Goal: Task Accomplishment & Management: Manage account settings

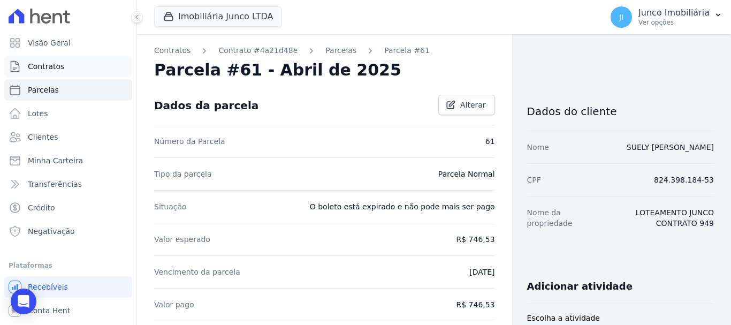
click at [48, 68] on span "Contratos" at bounding box center [46, 66] width 36 height 11
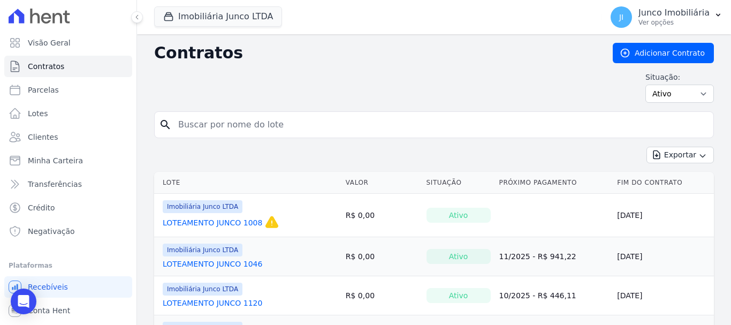
click at [283, 126] on input "search" at bounding box center [441, 124] width 538 height 21
type input "1269"
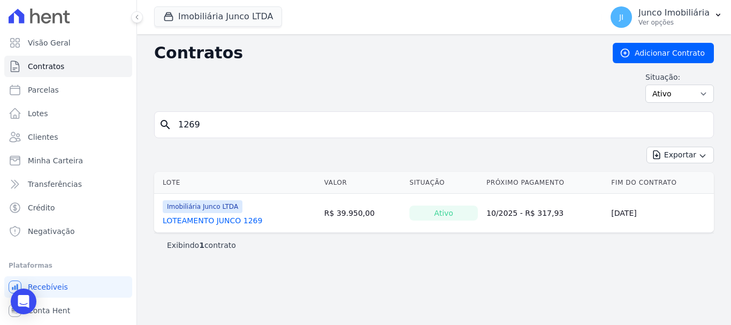
click at [220, 218] on link "LOTEAMENTO JUNCO 1269" at bounding box center [213, 220] width 100 height 11
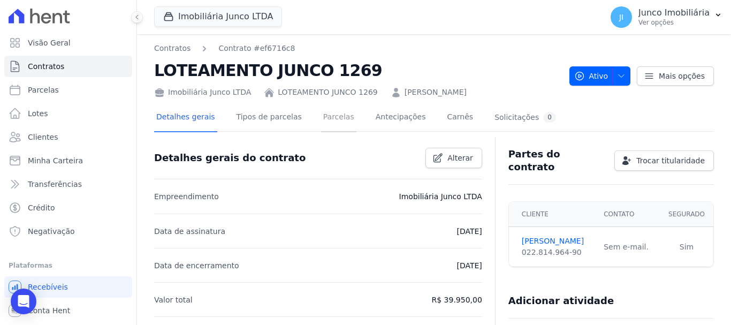
click at [329, 119] on link "Parcelas" at bounding box center [338, 118] width 35 height 28
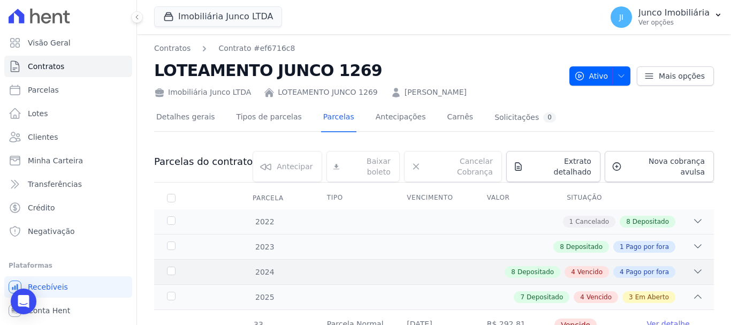
click at [593, 267] on span "Vencido" at bounding box center [590, 272] width 25 height 10
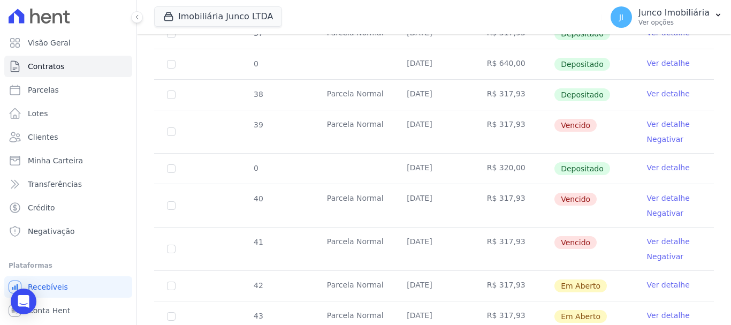
scroll to position [964, 0]
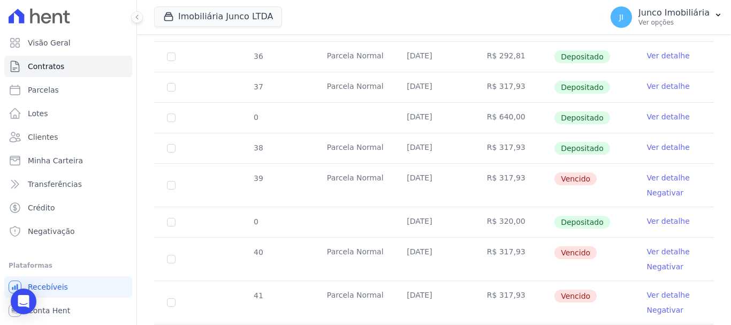
click at [660, 172] on link "Ver detalhe" at bounding box center [668, 177] width 43 height 11
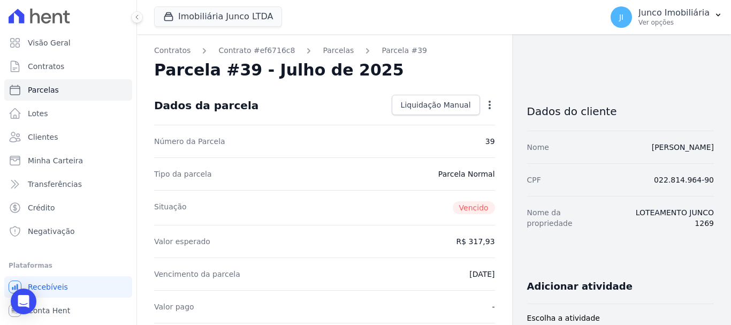
click at [485, 106] on icon "button" at bounding box center [490, 105] width 11 height 11
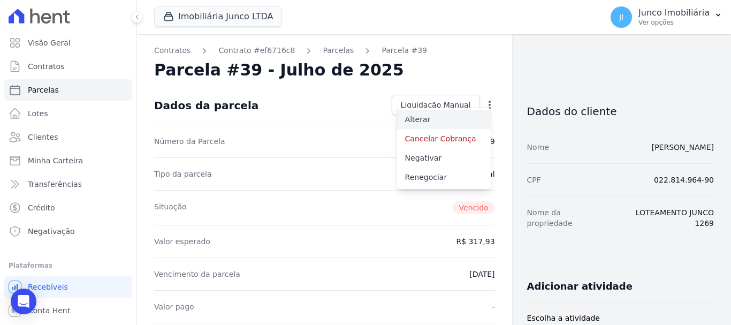
click at [419, 120] on link "Alterar" at bounding box center [444, 119] width 94 height 19
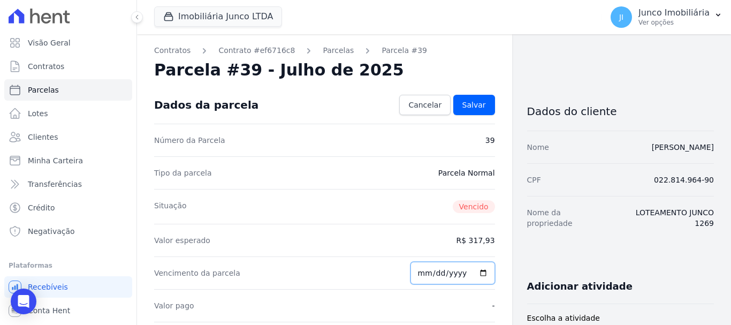
click at [481, 270] on input "[DATE]" at bounding box center [453, 273] width 85 height 22
type input "[DATE]"
click at [469, 104] on span "Salvar" at bounding box center [475, 105] width 24 height 11
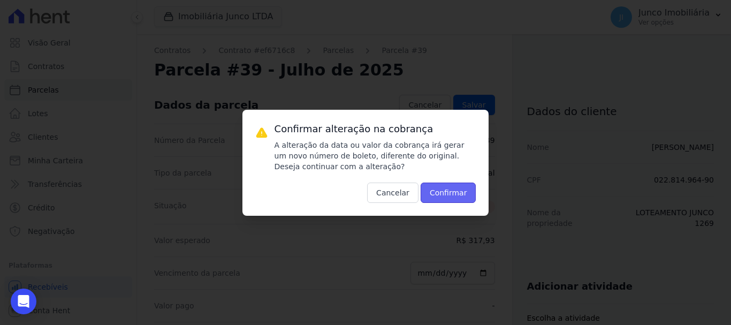
click at [447, 187] on button "Confirmar" at bounding box center [449, 193] width 56 height 20
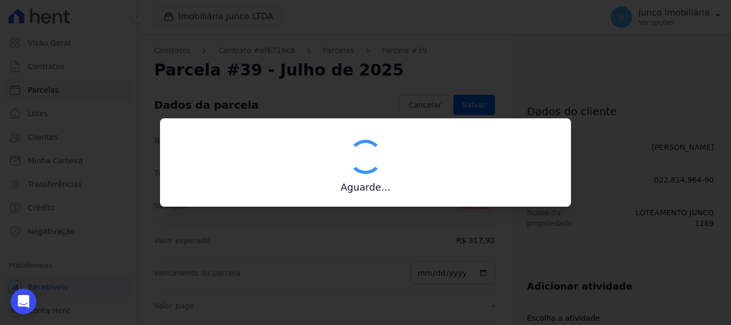
type input "00190000090335103300000580332179211480000031793"
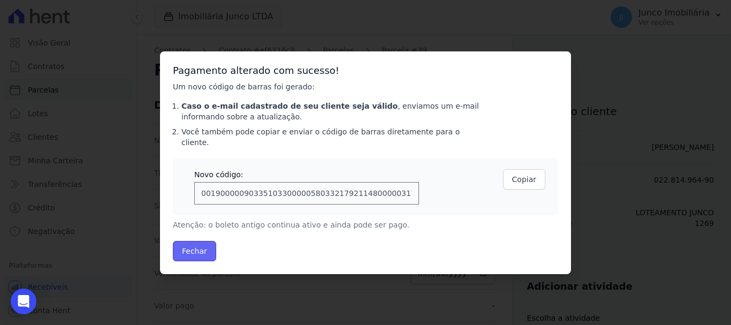
click at [201, 244] on button "Fechar" at bounding box center [194, 251] width 43 height 20
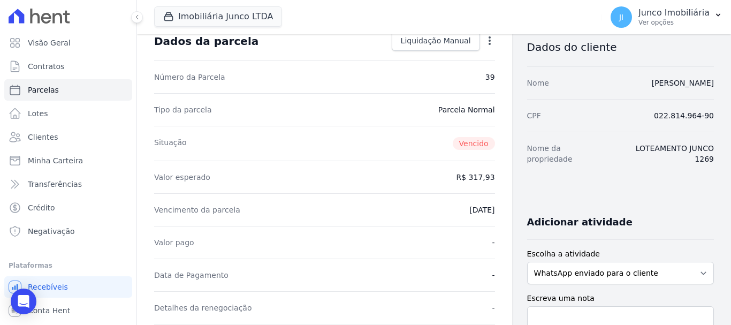
scroll to position [161, 0]
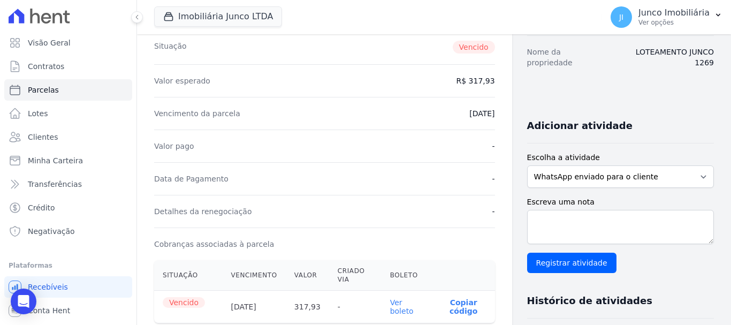
click at [390, 306] on link "Ver boleto" at bounding box center [402, 306] width 24 height 17
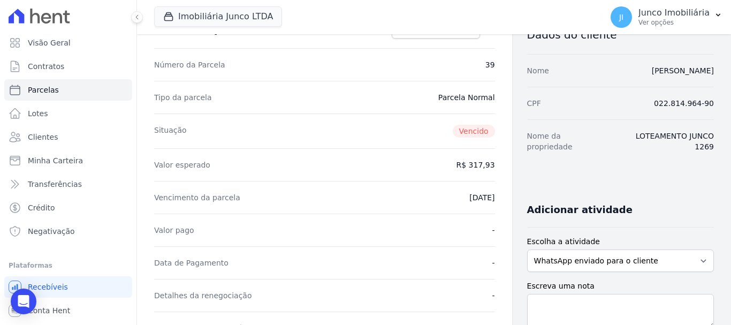
scroll to position [0, 0]
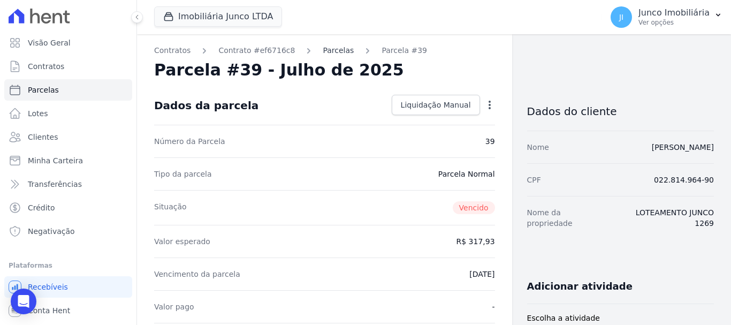
click at [323, 50] on link "Parcelas" at bounding box center [338, 50] width 31 height 11
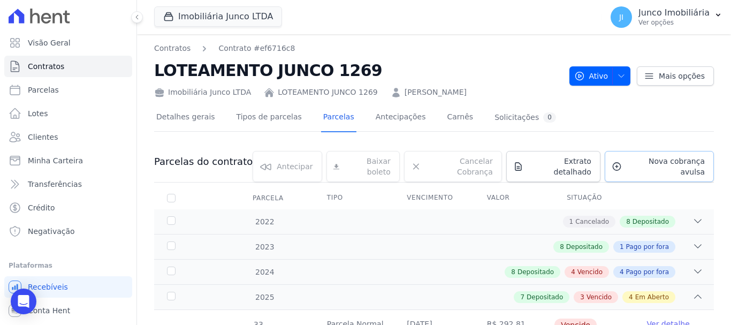
click at [656, 163] on span "Nova cobrança avulsa" at bounding box center [665, 166] width 79 height 21
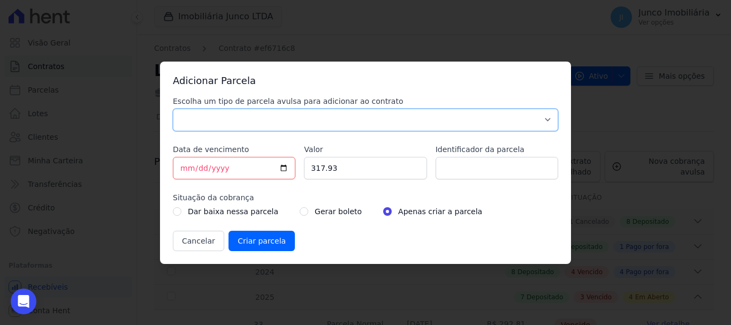
click at [300, 118] on select "Parcela Normal Sinal Caução Intercalada Chaves Pré Chaves Pós Chaves Taxas Quit…" at bounding box center [365, 120] width 385 height 22
select select "standard"
click at [173, 109] on select "Parcela Normal Sinal Caução Intercalada Chaves Pré Chaves Pós Chaves Taxas Quit…" at bounding box center [365, 120] width 385 height 22
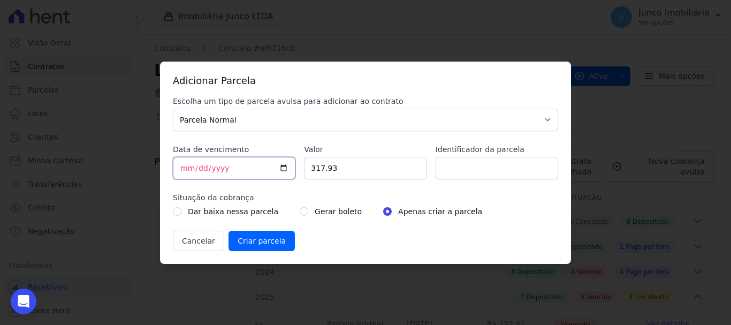
click at [283, 167] on input "[DATE]" at bounding box center [234, 168] width 123 height 22
type input "2025-10-07"
click at [457, 164] on input "Identificador da parcela" at bounding box center [497, 168] width 123 height 22
type input "1269-Venctº 20/09/24"
click at [300, 210] on input "radio" at bounding box center [304, 211] width 9 height 9
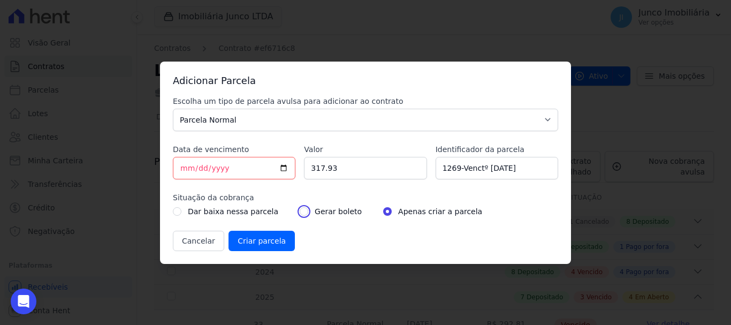
radio input "true"
click at [262, 241] on input "Criar parcela" at bounding box center [262, 241] width 66 height 20
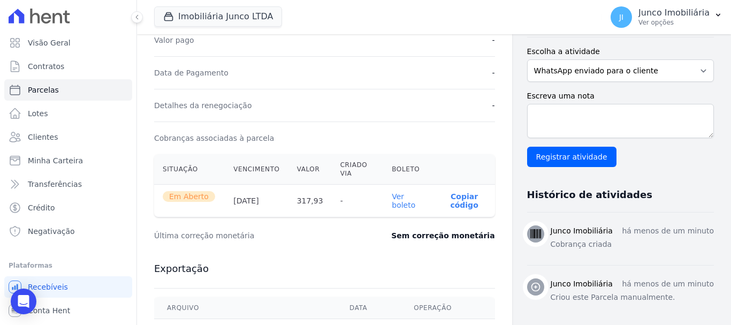
scroll to position [268, 0]
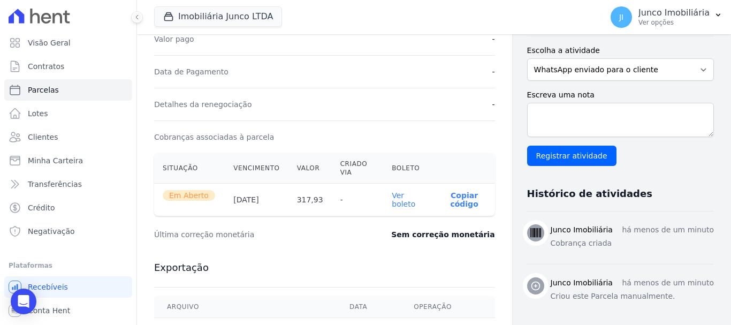
click at [401, 201] on link "Ver boleto" at bounding box center [404, 199] width 24 height 17
drag, startPoint x: 46, startPoint y: 63, endPoint x: 69, endPoint y: 72, distance: 24.8
click at [46, 63] on span "Contratos" at bounding box center [46, 66] width 36 height 11
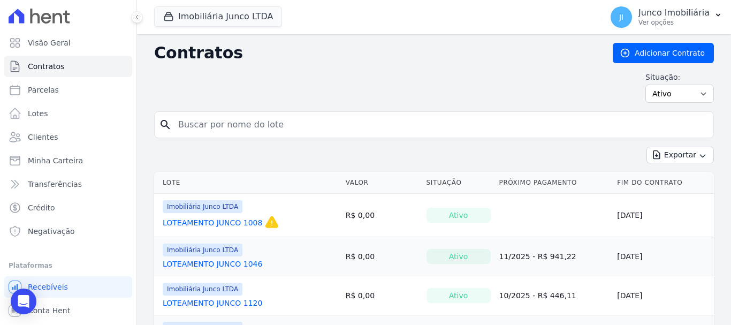
click at [233, 128] on input "search" at bounding box center [441, 124] width 538 height 21
type input "1270"
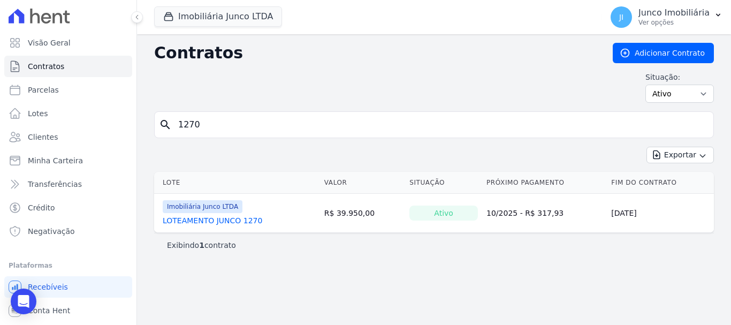
click at [242, 218] on link "LOTEAMENTO JUNCO 1270" at bounding box center [213, 220] width 100 height 11
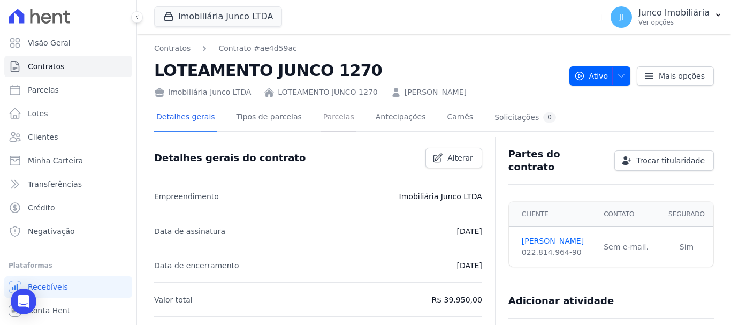
click at [324, 118] on link "Parcelas" at bounding box center [338, 118] width 35 height 28
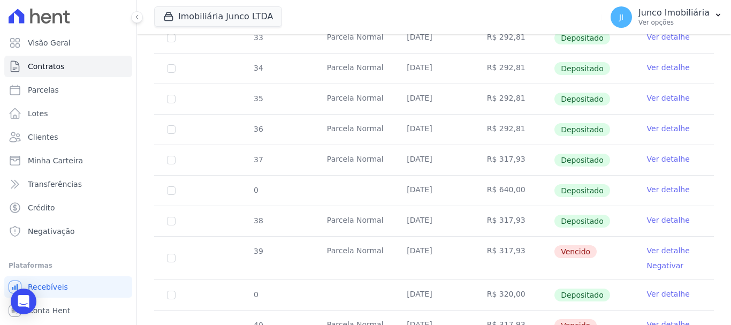
scroll to position [214, 0]
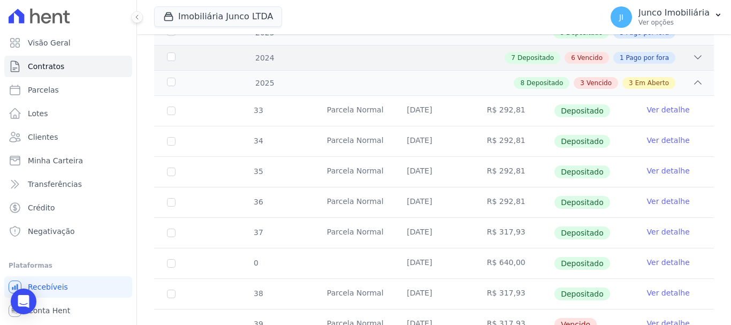
click at [589, 53] on span "Vencido" at bounding box center [590, 58] width 25 height 10
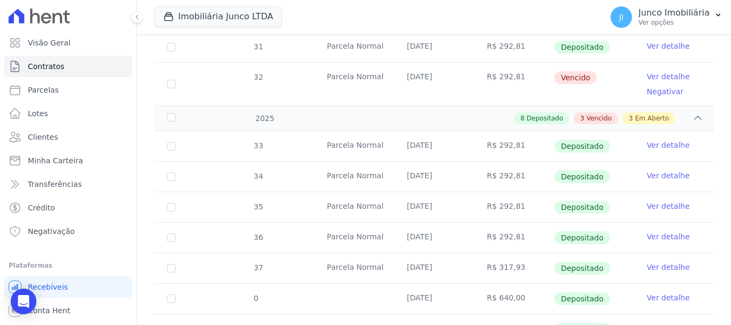
scroll to position [750, 0]
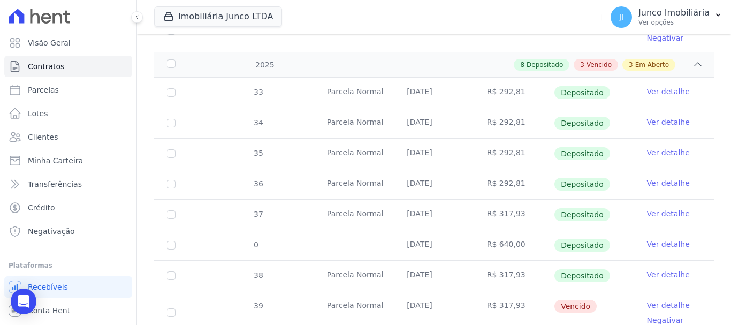
click at [651, 300] on link "Ver detalhe" at bounding box center [668, 305] width 43 height 11
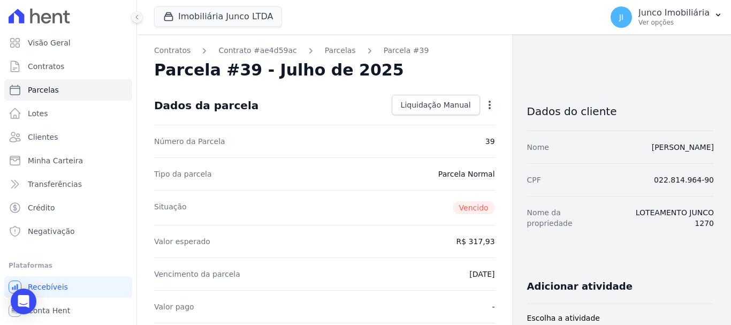
click at [489, 104] on icon "button" at bounding box center [490, 105] width 2 height 9
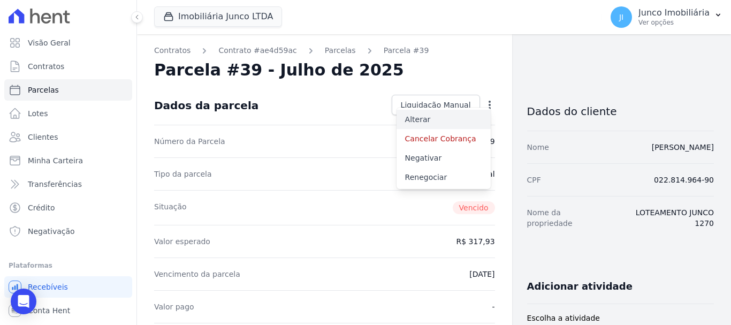
click at [421, 120] on link "Alterar" at bounding box center [444, 119] width 94 height 19
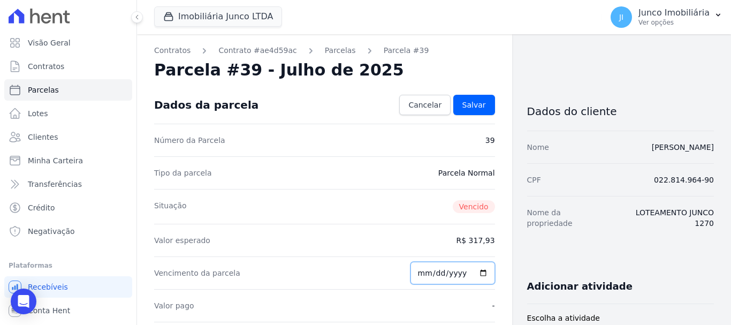
click at [481, 271] on input "[DATE]" at bounding box center [453, 273] width 85 height 22
type input "[DATE]"
click at [474, 104] on span "Salvar" at bounding box center [475, 105] width 24 height 11
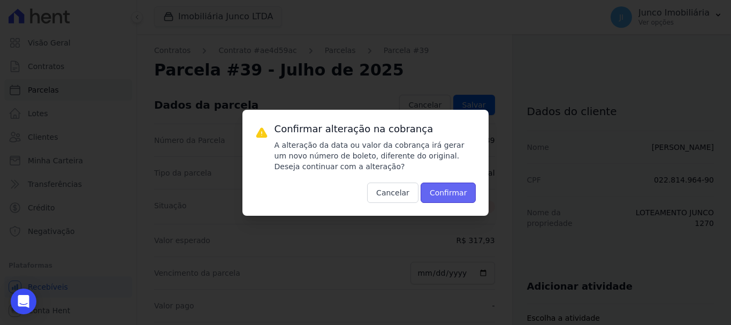
click at [451, 195] on button "Confirmar" at bounding box center [449, 193] width 56 height 20
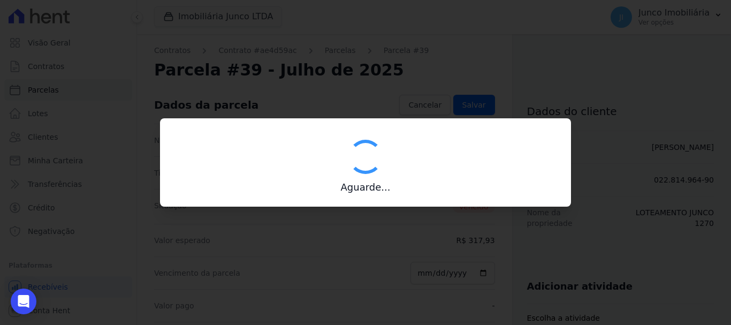
type input "00190000090335103300000580343176411480000031793"
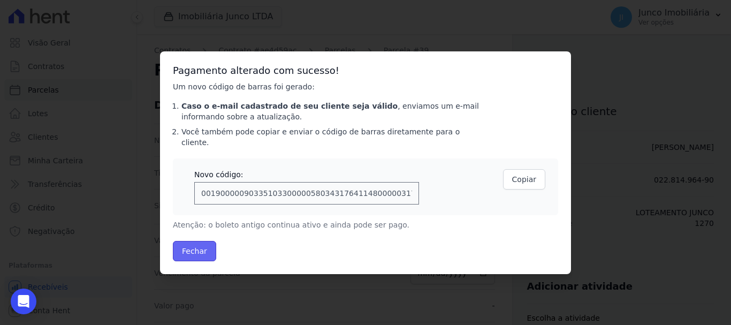
click at [196, 248] on button "Fechar" at bounding box center [194, 251] width 43 height 20
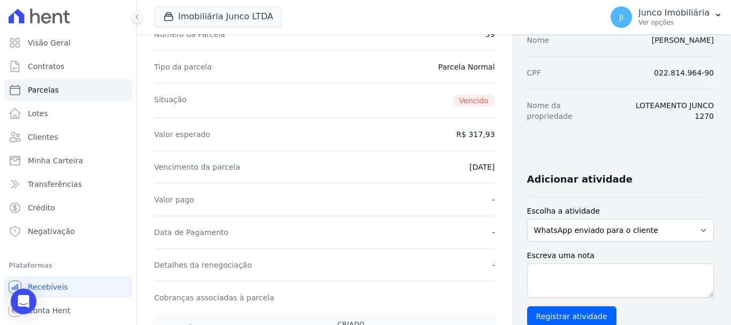
scroll to position [214, 0]
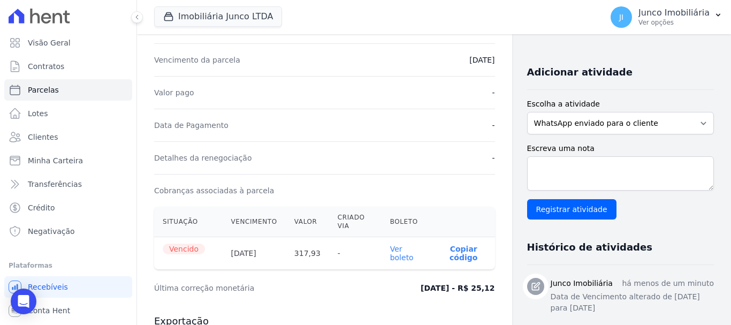
click at [399, 256] on link "Ver boleto" at bounding box center [402, 253] width 24 height 17
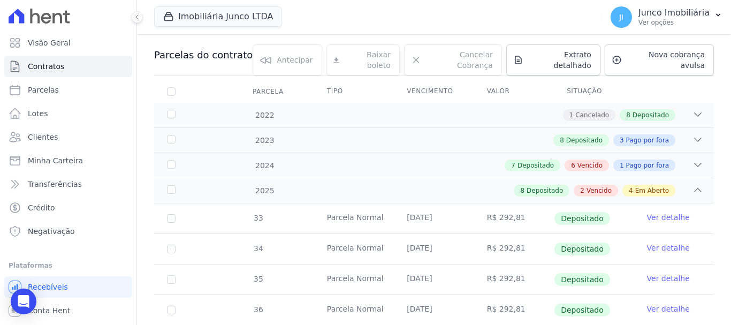
scroll to position [107, 0]
click at [575, 159] on div "6 Vencido" at bounding box center [587, 165] width 44 height 12
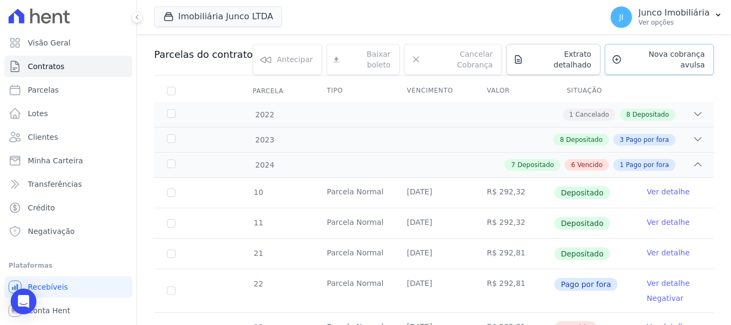
click at [648, 55] on span "Nova cobrança avulsa" at bounding box center [665, 59] width 79 height 21
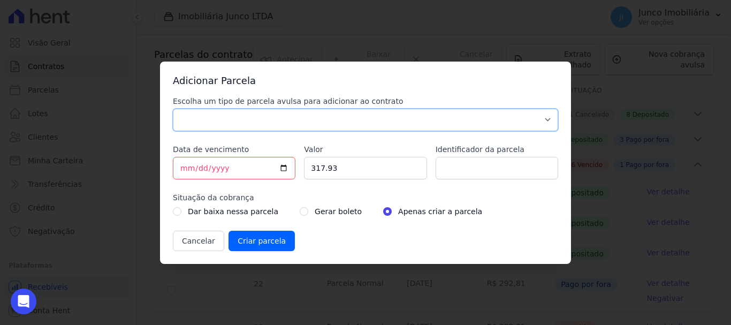
drag, startPoint x: 349, startPoint y: 118, endPoint x: 342, endPoint y: 119, distance: 7.5
click at [349, 118] on select "Parcela Normal Sinal Caução Intercalada Chaves Pré Chaves Pós Chaves Taxas Quit…" at bounding box center [365, 120] width 385 height 22
select select "standard"
click at [173, 109] on select "Parcela Normal Sinal Caução Intercalada Chaves Pré Chaves Pós Chaves Taxas Quit…" at bounding box center [365, 120] width 385 height 22
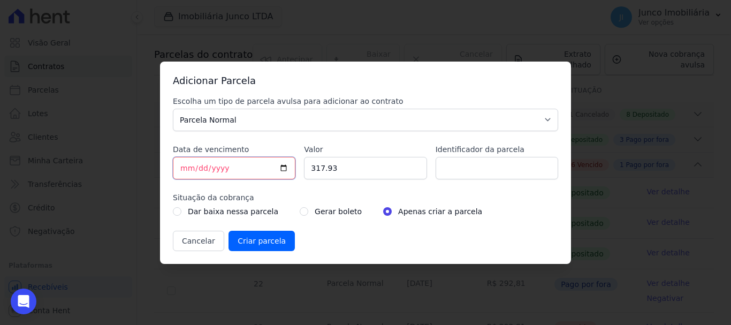
click at [288, 168] on input "[DATE]" at bounding box center [234, 168] width 123 height 22
type input "2025-10-13"
click at [457, 165] on input "Identificador da parcela" at bounding box center [497, 168] width 123 height 22
type input "1270-Venctº 20/03/24"
click at [300, 211] on input "radio" at bounding box center [304, 211] width 9 height 9
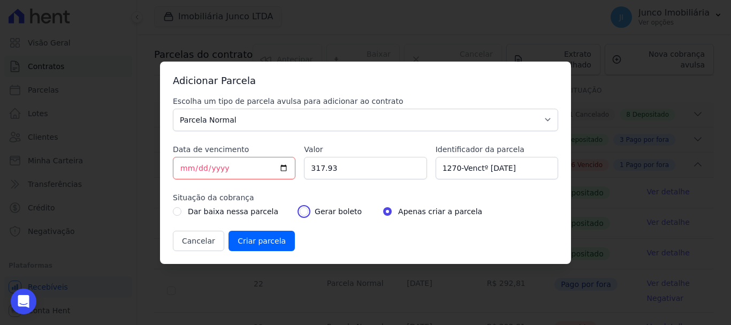
radio input "true"
click at [259, 242] on input "Criar parcela" at bounding box center [262, 241] width 66 height 20
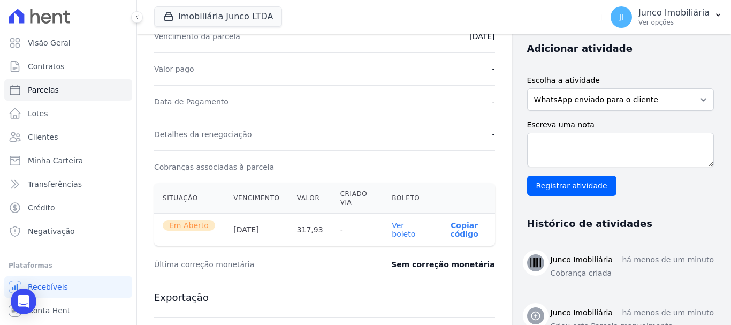
scroll to position [321, 0]
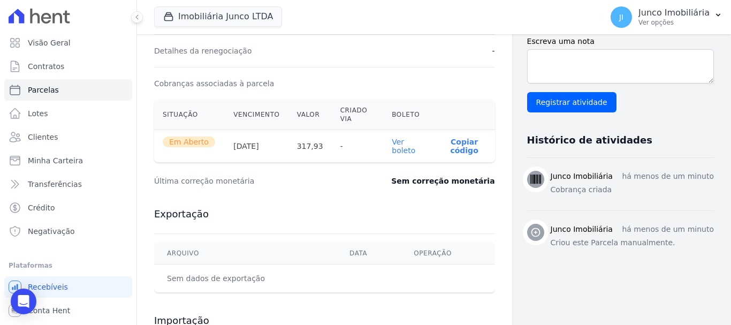
click at [396, 148] on link "Ver boleto" at bounding box center [404, 146] width 24 height 17
click at [57, 65] on span "Contratos" at bounding box center [46, 66] width 36 height 11
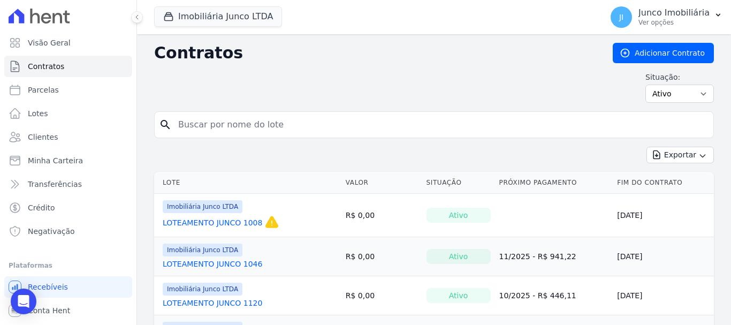
click at [261, 120] on input "search" at bounding box center [441, 124] width 538 height 21
type input "1270"
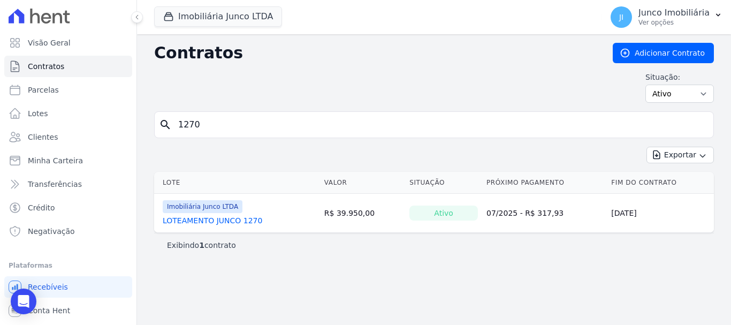
click at [243, 220] on link "LOTEAMENTO JUNCO 1270" at bounding box center [213, 220] width 100 height 11
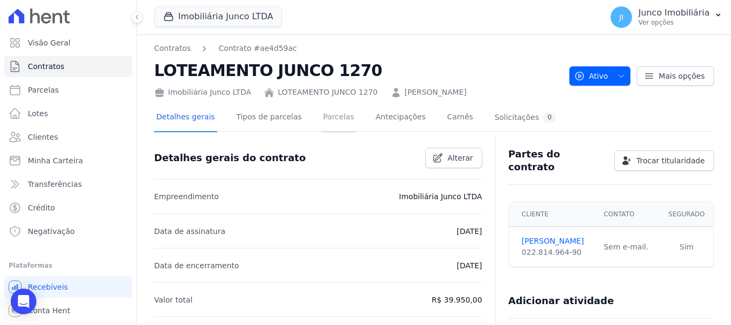
click at [334, 117] on link "Parcelas" at bounding box center [338, 118] width 35 height 28
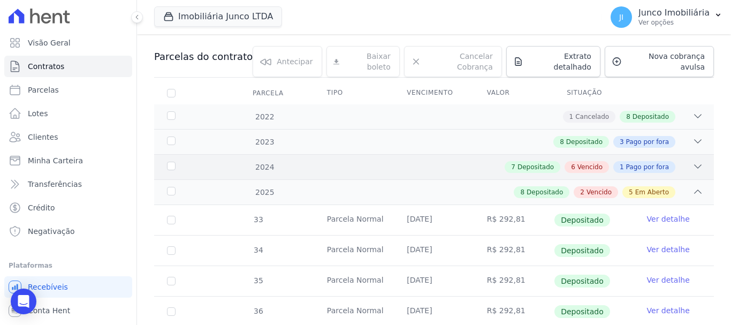
scroll to position [107, 0]
